Goal: Ask a question

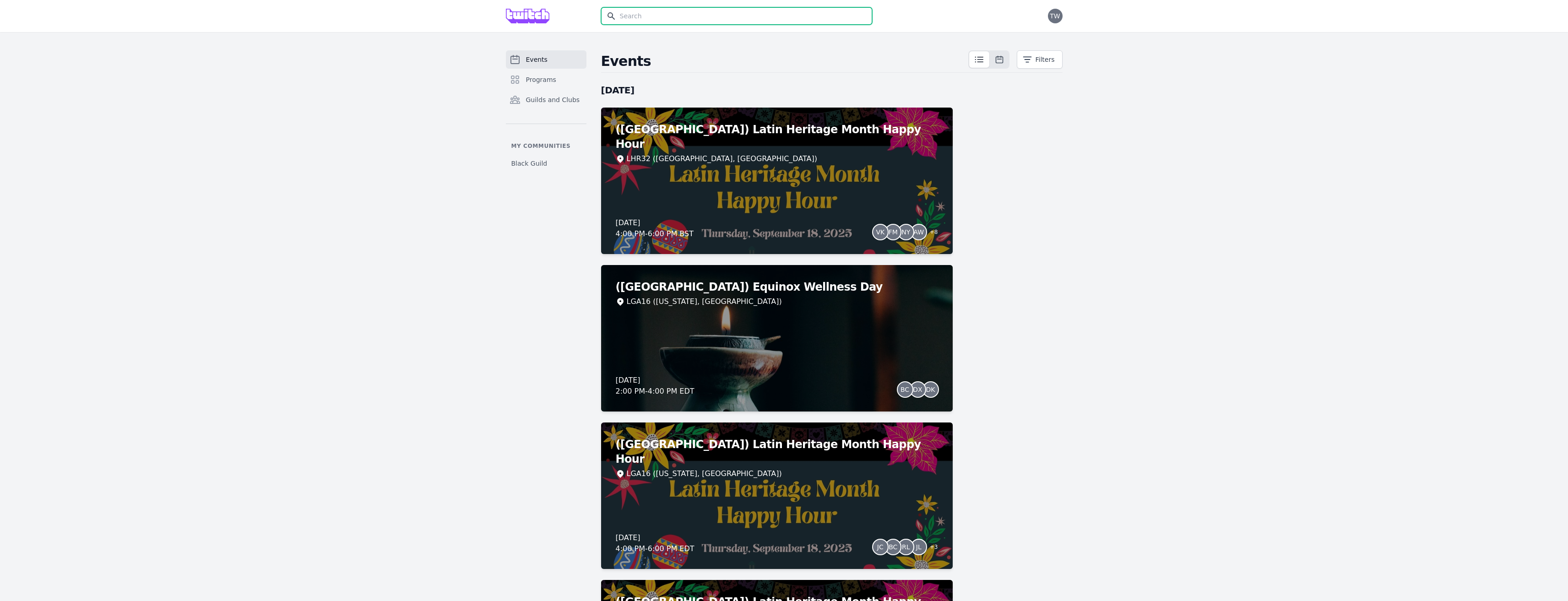
click at [673, 11] on input "text" at bounding box center [736, 16] width 271 height 18
type input "all hands"
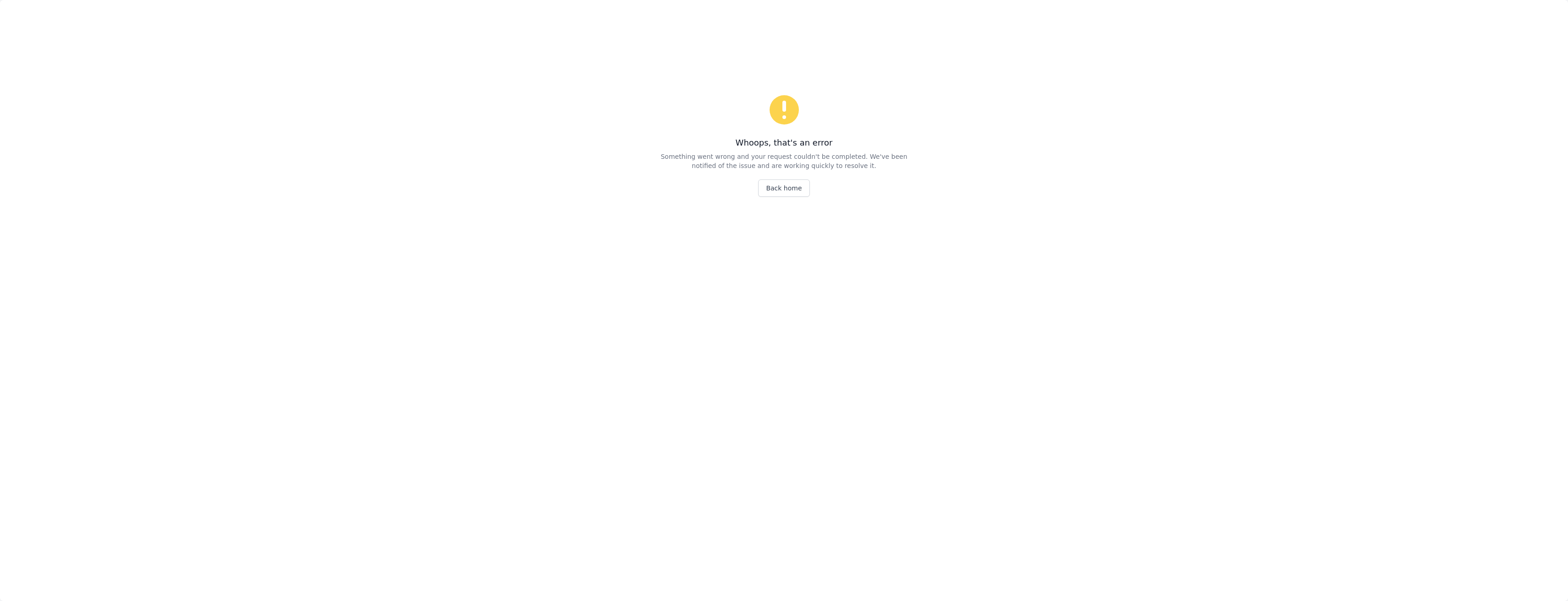
click at [792, 197] on div "Whoops, that's an error Something went wrong and your request couldn't be compl…" at bounding box center [784, 380] width 286 height 601
click at [791, 192] on link "Back home" at bounding box center [783, 189] width 51 height 18
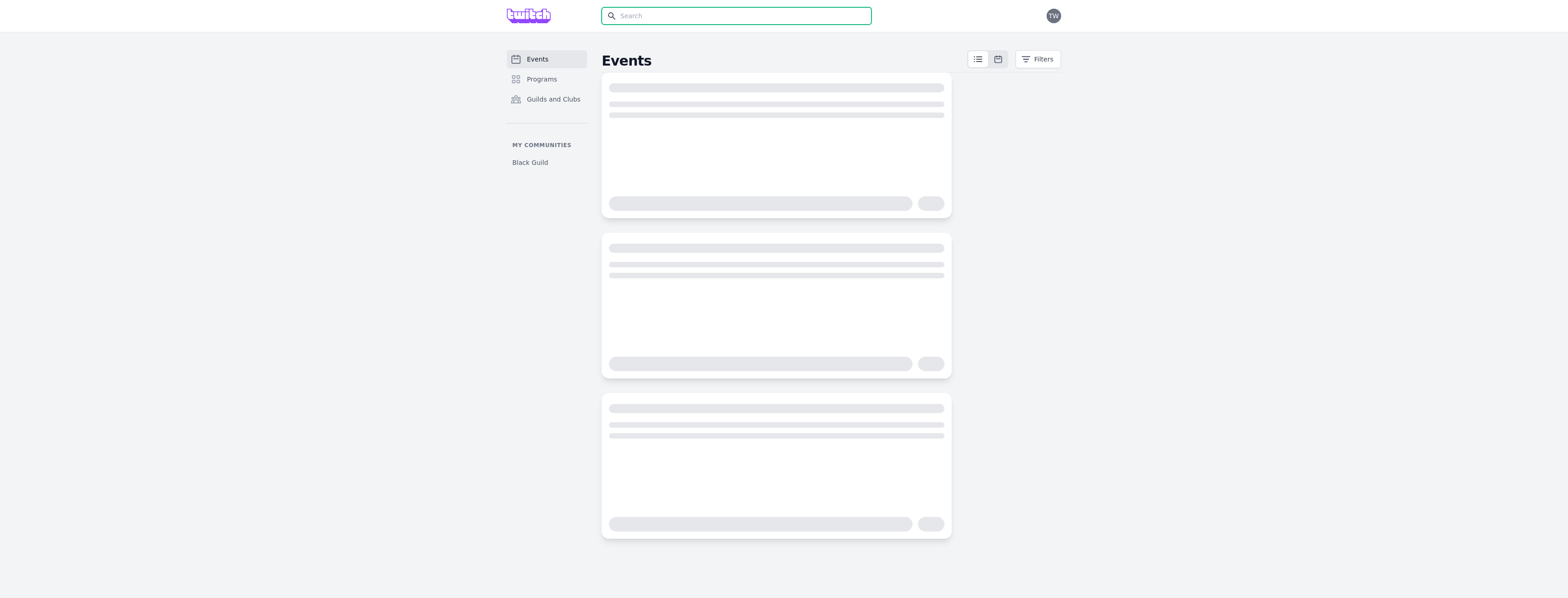
click at [652, 18] on input "text" at bounding box center [736, 16] width 270 height 18
type input "all ha"
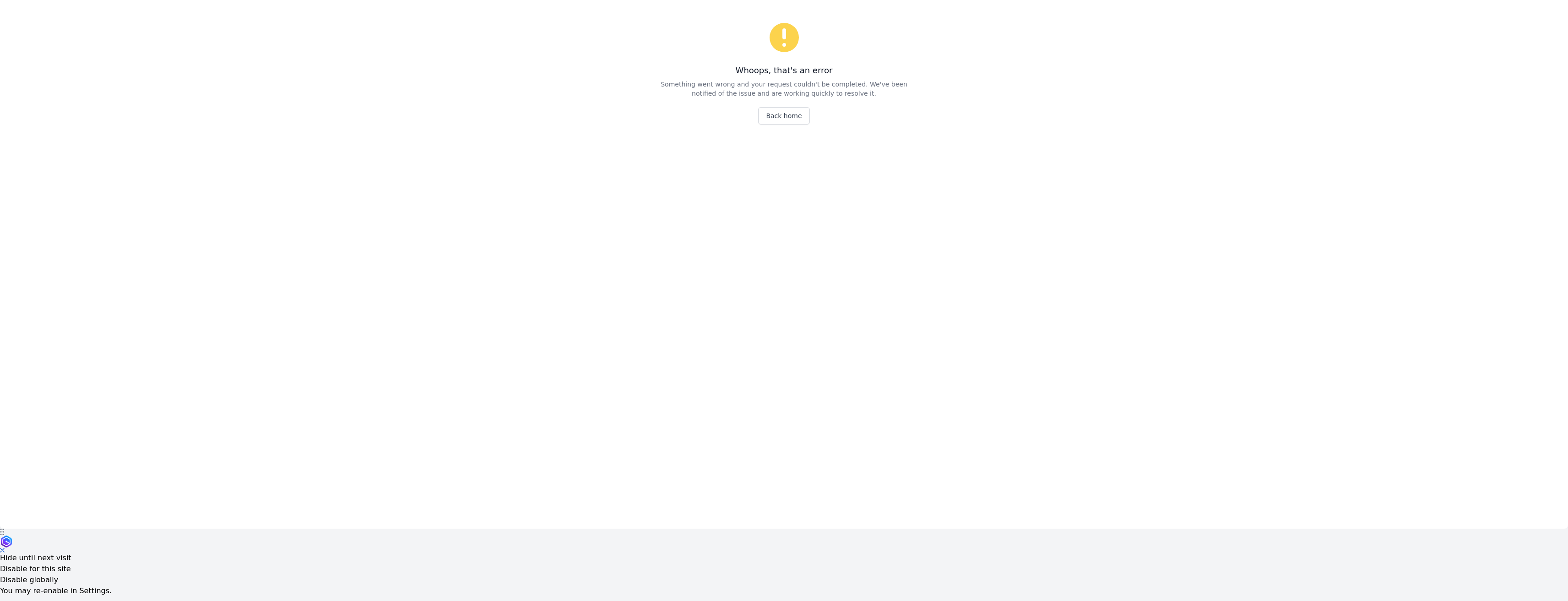
scroll to position [80, 0]
click at [787, 103] on link "Back home" at bounding box center [783, 108] width 51 height 18
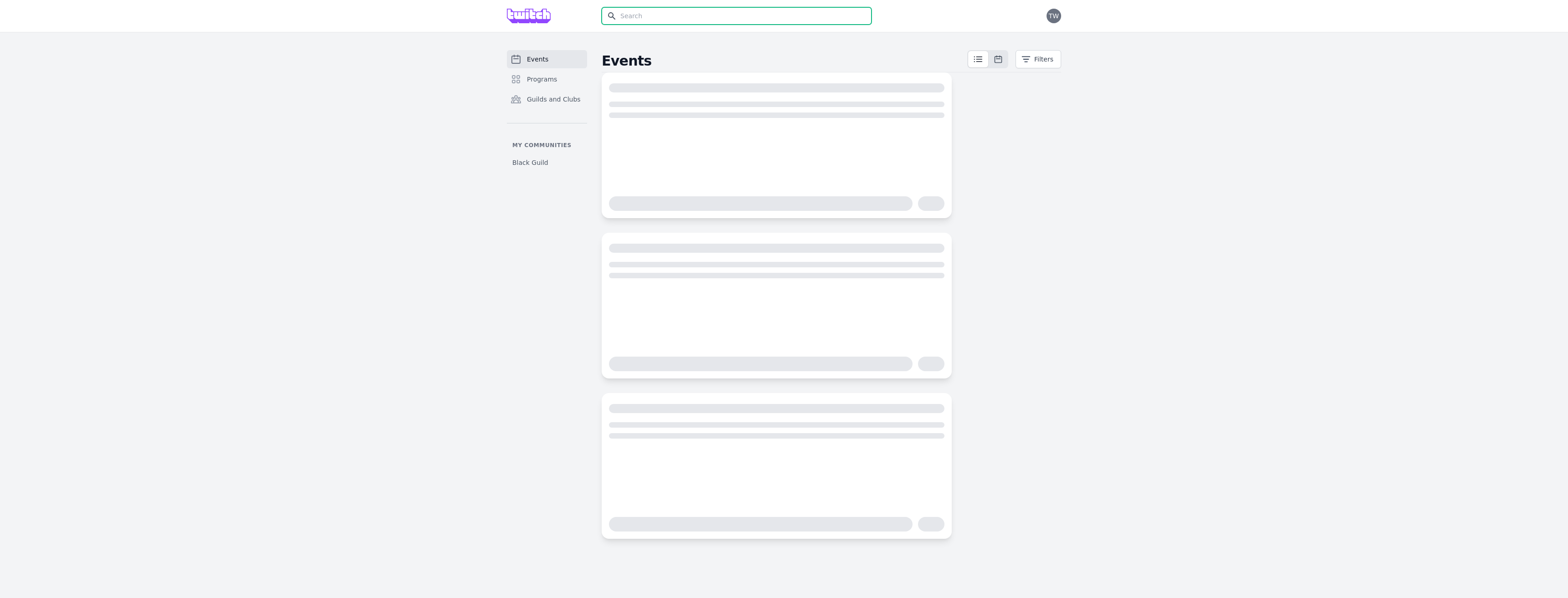
click at [654, 19] on input "text" at bounding box center [736, 16] width 270 height 18
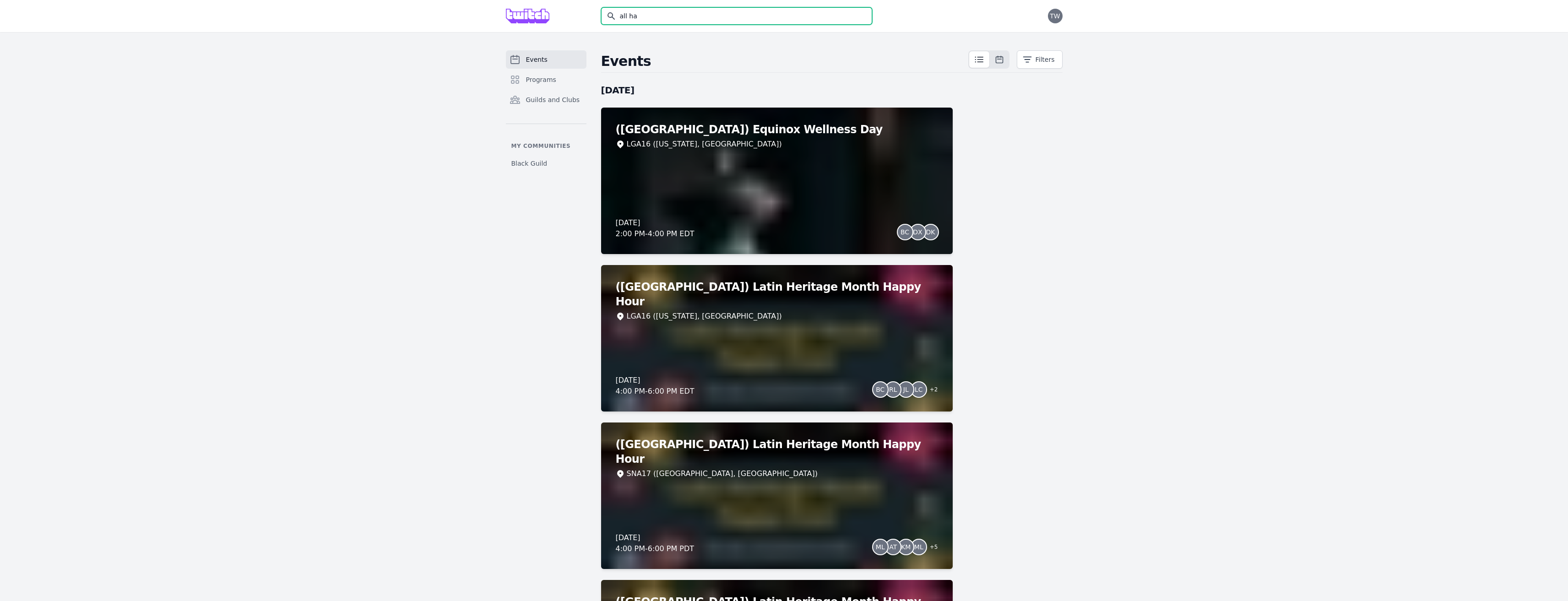
type input "all han"
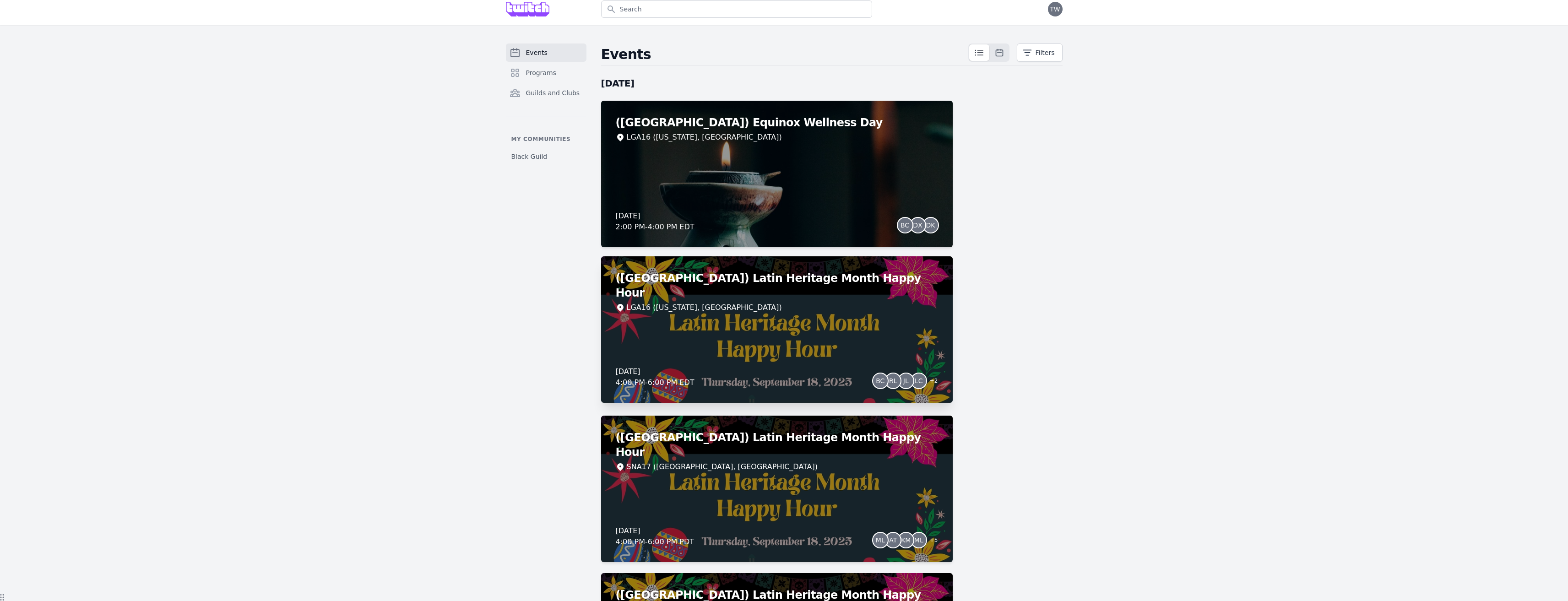
scroll to position [9, 0]
